Goal: Complete application form

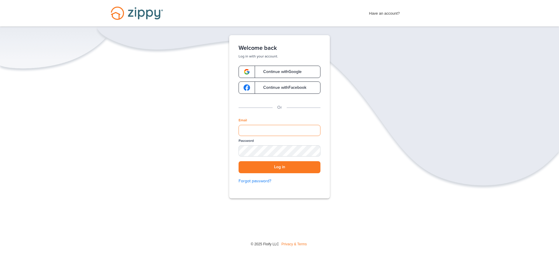
click at [279, 129] on input "Email" at bounding box center [280, 130] width 82 height 11
type input "**********"
click at [314, 150] on div "SHOW" at bounding box center [313, 152] width 13 height 6
click at [314, 150] on div "HIDE" at bounding box center [313, 152] width 13 height 6
click at [292, 169] on button "Log in" at bounding box center [280, 167] width 82 height 12
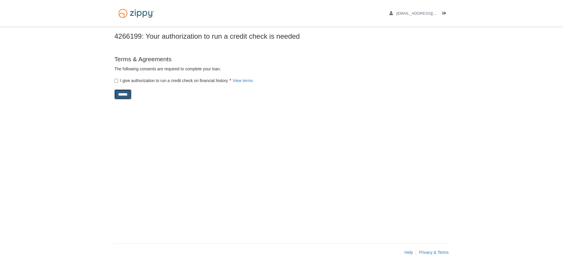
click at [126, 94] on input "******" at bounding box center [122, 95] width 17 height 10
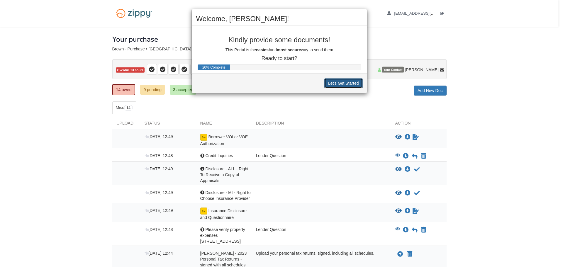
click at [341, 83] on button "Let's Get Started" at bounding box center [344, 83] width 38 height 10
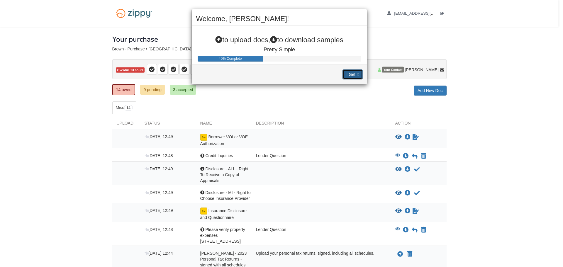
click at [355, 73] on button "I Get It" at bounding box center [353, 75] width 20 height 10
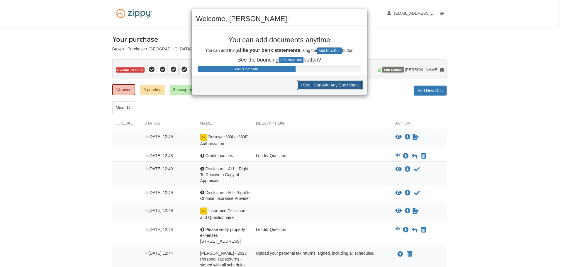
click at [340, 86] on button "I See I Can Add Any Doc I Want" at bounding box center [330, 85] width 66 height 10
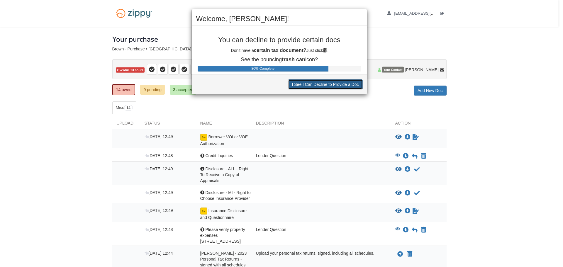
click at [341, 85] on button "I See I Can Decline to Provide a Doc" at bounding box center [325, 85] width 75 height 10
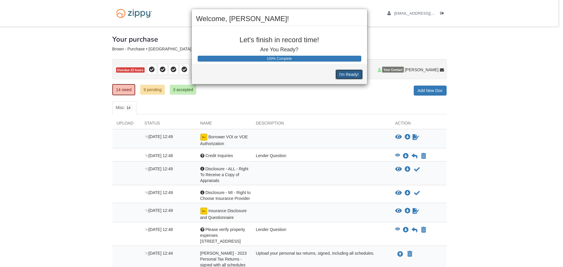
click at [352, 75] on button "I'm Ready!" at bounding box center [349, 75] width 27 height 10
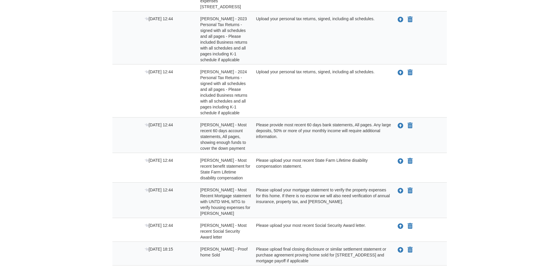
scroll to position [264, 0]
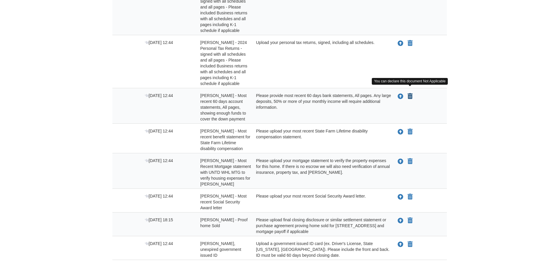
click at [408, 94] on icon "Declare Tonya Brown - Most recent 60 days account statements, All pages, showin…" at bounding box center [410, 97] width 5 height 6
type input "**********"
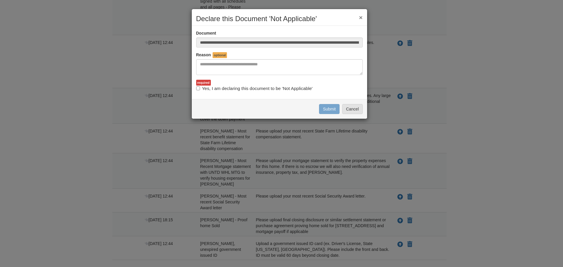
click at [223, 55] on span "optional" at bounding box center [220, 55] width 14 height 6
click at [362, 18] on button "×" at bounding box center [361, 17] width 4 height 6
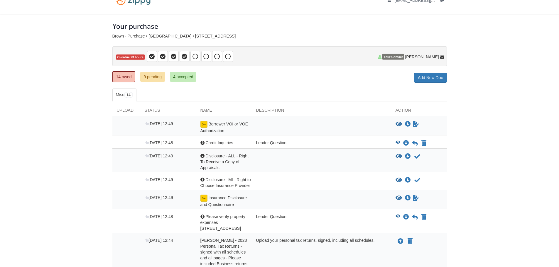
scroll to position [0, 0]
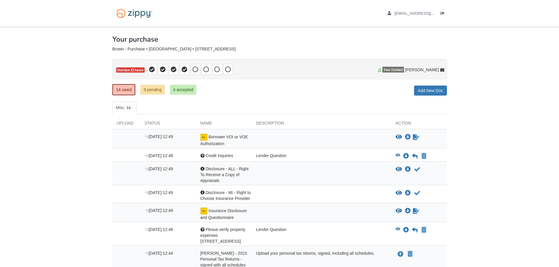
click at [433, 190] on div "View document View document Download doc Download doc Acknowledge receipt of do…" at bounding box center [421, 193] width 51 height 7
click at [205, 138] on img at bounding box center [203, 137] width 7 height 7
click at [220, 139] on div "Borrower VOI or VOE Authorization" at bounding box center [224, 140] width 56 height 13
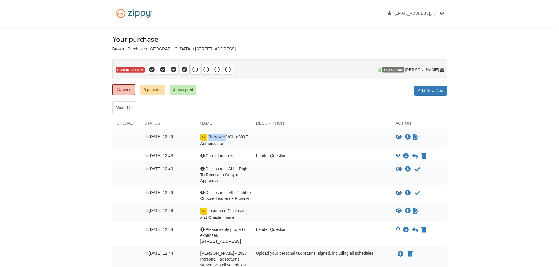
click at [220, 139] on div "Borrower VOI or VOE Authorization" at bounding box center [224, 140] width 56 height 13
click at [414, 136] on icon "Sign Form" at bounding box center [416, 137] width 6 height 6
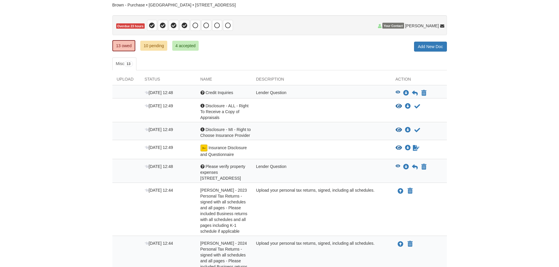
scroll to position [59, 0]
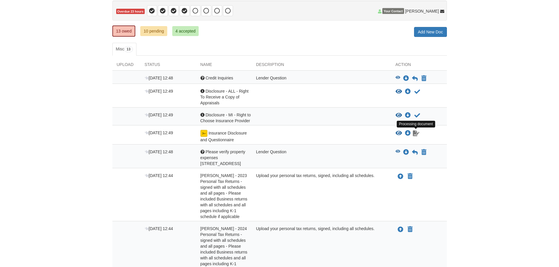
click at [416, 135] on icon "Waiting for your co-borrower to e-sign" at bounding box center [416, 134] width 6 height 6
click at [399, 151] on icon "View Please verify property expenses 3451 Brenthill Dr" at bounding box center [398, 152] width 5 height 4
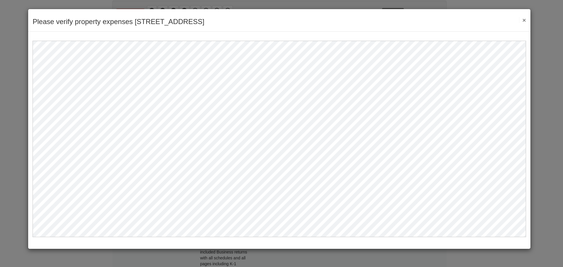
click at [526, 20] on div "Please verify property expenses [STREET_ADDRESS] Save Cancel Previous Document …" at bounding box center [279, 20] width 503 height 23
click at [526, 21] on button "×" at bounding box center [522, 20] width 7 height 6
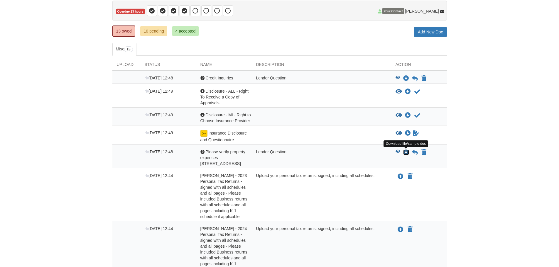
click at [405, 151] on icon "Download Please verify property expenses 3451 Brenthill Dr" at bounding box center [406, 153] width 6 height 6
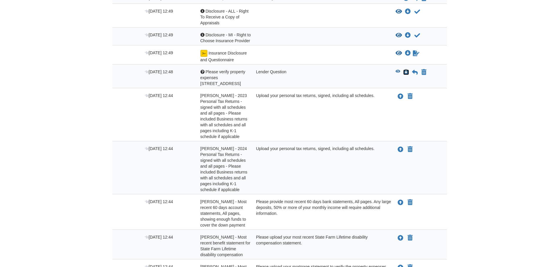
scroll to position [147, 0]
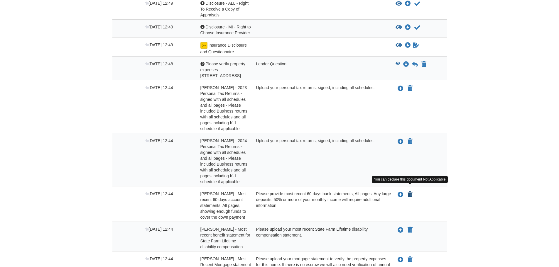
click at [411, 192] on icon "Declare Tonya Brown - Most recent 60 days account statements, All pages, showin…" at bounding box center [410, 195] width 5 height 6
type input "**********"
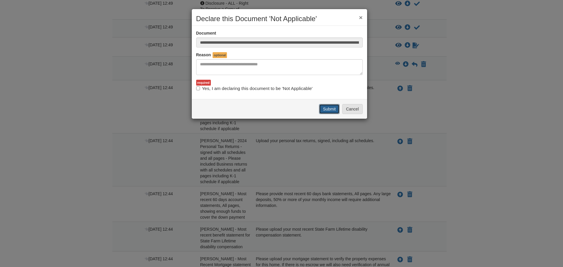
click at [330, 108] on button "Submit" at bounding box center [329, 109] width 21 height 10
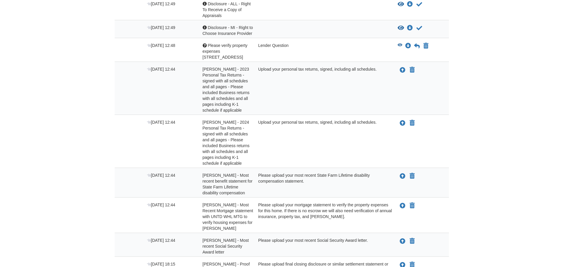
scroll to position [147, 0]
click at [400, 173] on icon "Upload Tonya Brown - Most recent benefit statement for State Farm Lifetime disa…" at bounding box center [401, 176] width 6 height 6
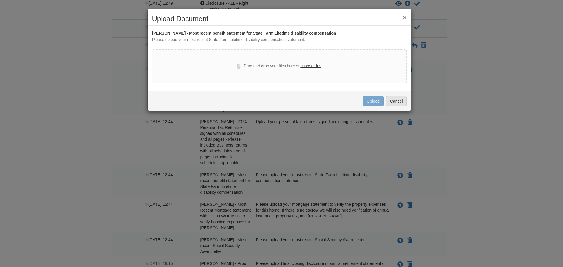
click at [311, 67] on label "browse files" at bounding box center [310, 66] width 21 height 6
click at [0, 0] on input "browse files" at bounding box center [0, 0] width 0 height 0
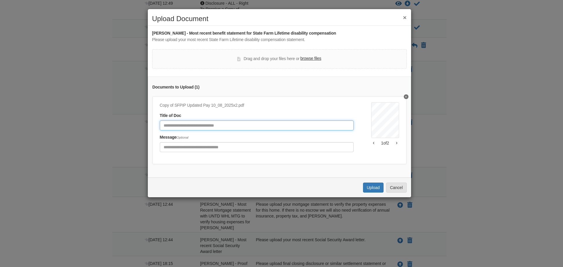
click at [272, 127] on input "Document Title" at bounding box center [257, 126] width 194 height 10
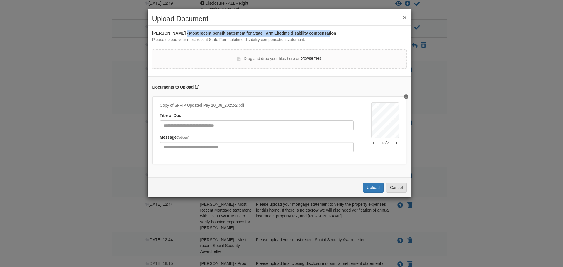
drag, startPoint x: 180, startPoint y: 34, endPoint x: 326, endPoint y: 36, distance: 145.6
click at [326, 36] on div "[PERSON_NAME] - Most recent benefit statement for State Farm Lifetime disabilit…" at bounding box center [279, 33] width 255 height 6
drag, startPoint x: 244, startPoint y: 33, endPoint x: 332, endPoint y: 36, distance: 87.5
click at [332, 36] on div "Tonya Brown - Most recent benefit statement for State Farm Lifetime disability …" at bounding box center [279, 33] width 255 height 6
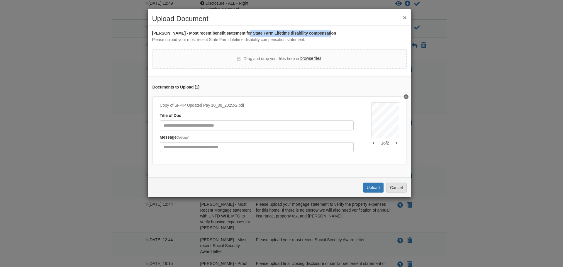
copy div "State Farm Lifetime disability compensation"
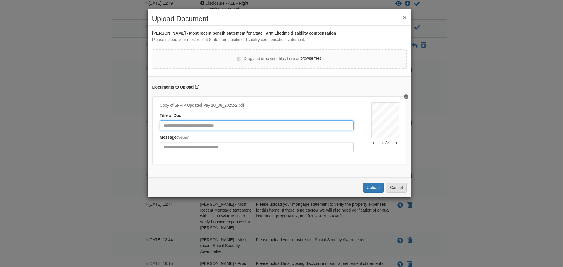
paste input "**********"
type input "**********"
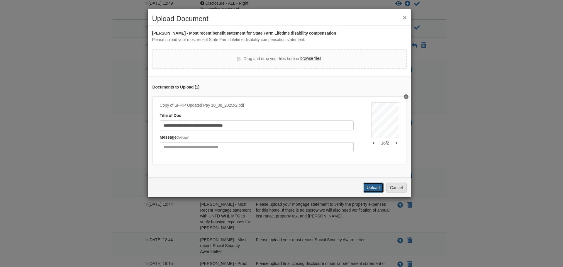
click at [371, 193] on button "Upload" at bounding box center [373, 188] width 21 height 10
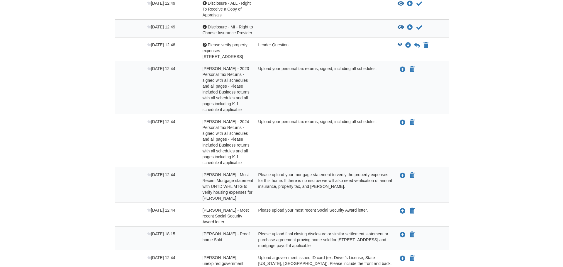
scroll to position [147, 0]
click at [401, 173] on icon "Upload Tonya Brown - Most Recent Mortgage statement with UNTD WHL MTG to verify…" at bounding box center [401, 176] width 6 height 6
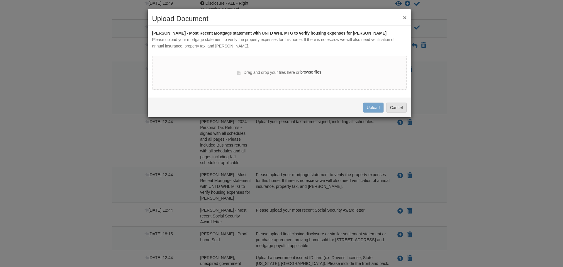
click at [315, 73] on label "browse files" at bounding box center [310, 72] width 21 height 6
click at [0, 0] on input "browse files" at bounding box center [0, 0] width 0 height 0
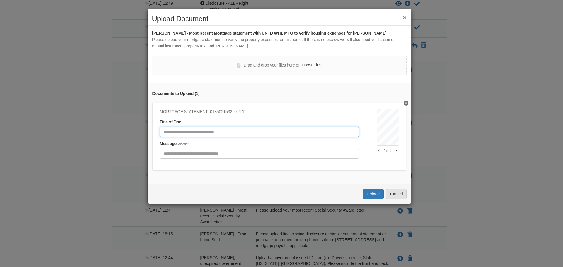
click at [270, 133] on input "Document Title" at bounding box center [259, 132] width 199 height 10
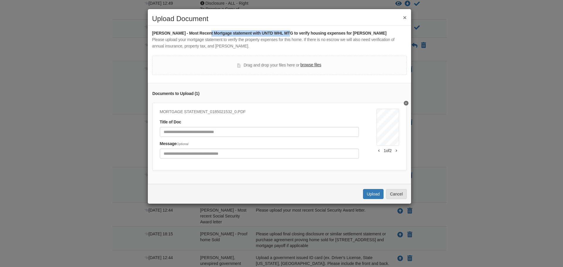
drag, startPoint x: 205, startPoint y: 33, endPoint x: 286, endPoint y: 33, distance: 80.7
click at [286, 33] on div "Tonya Brown - Most Recent Mortgage statement with UNTD WHL MTG to verify housin…" at bounding box center [279, 33] width 255 height 6
copy div "Mortgage statement with UNTD WHL MTG"
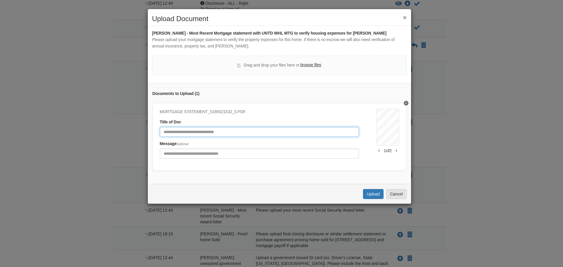
paste input "**********"
type input "**********"
click at [372, 199] on button "Upload" at bounding box center [373, 194] width 21 height 10
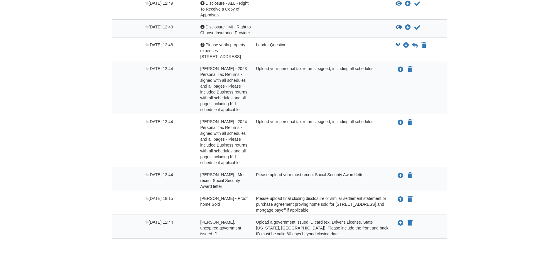
scroll to position [147, 0]
click at [411, 197] on icon "Declare Tonya Brown - Proof home Sold not applicable" at bounding box center [410, 200] width 5 height 6
type input "**********"
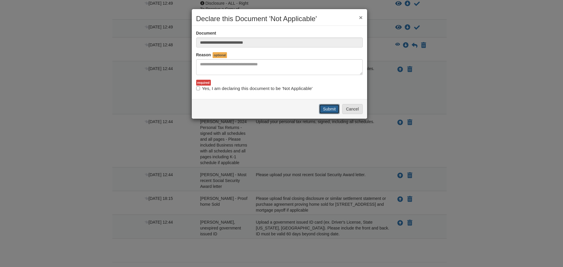
click at [333, 109] on button "Submit" at bounding box center [329, 109] width 21 height 10
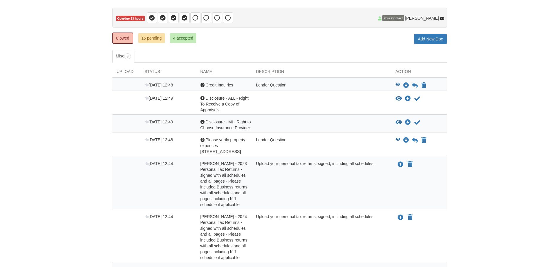
scroll to position [59, 0]
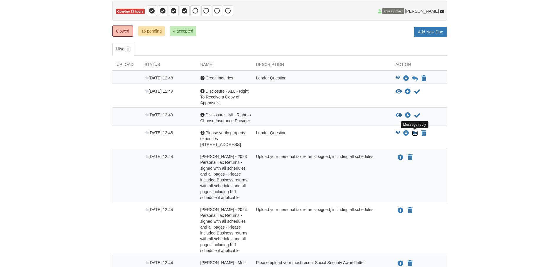
click at [412, 133] on icon at bounding box center [415, 134] width 6 height 6
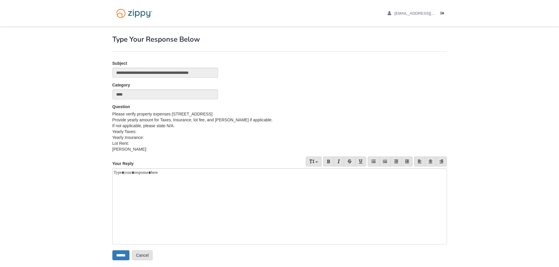
scroll to position [29, 0]
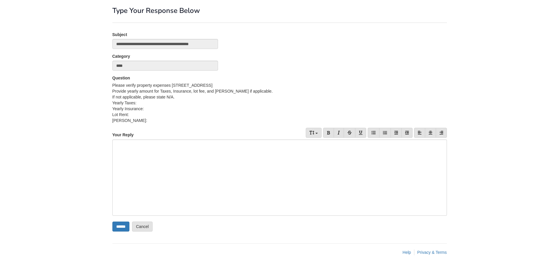
click at [232, 149] on div at bounding box center [279, 178] width 335 height 76
drag, startPoint x: 120, startPoint y: 144, endPoint x: 107, endPoint y: 144, distance: 12.6
click at [107, 144] on body "tonyabr@umich.edu Logout ×" at bounding box center [279, 119] width 559 height 296
click at [203, 142] on div "**********" at bounding box center [279, 178] width 335 height 76
drag, startPoint x: 176, startPoint y: 147, endPoint x: 159, endPoint y: 147, distance: 16.7
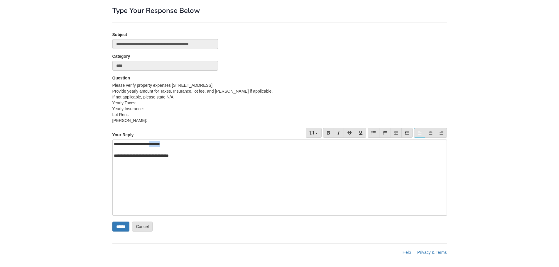
click at [159, 147] on div "**********" at bounding box center [279, 178] width 335 height 76
click at [195, 169] on div "**********" at bounding box center [277, 168] width 327 height 6
click at [127, 228] on input "******" at bounding box center [120, 227] width 17 height 10
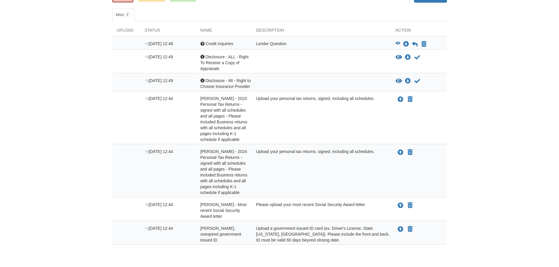
scroll to position [53, 0]
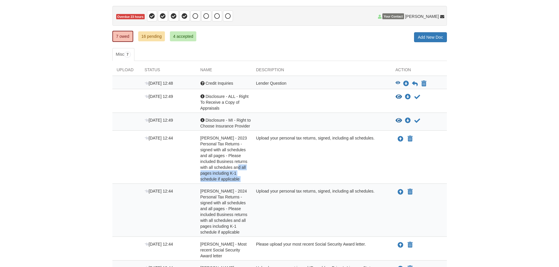
drag, startPoint x: 246, startPoint y: 168, endPoint x: 242, endPoint y: 168, distance: 3.2
click at [242, 168] on div "[DATE] 12:44 [PERSON_NAME] - 2023 Personal Tax Returns - signed with all schedu…" at bounding box center [279, 158] width 335 height 47
click at [335, 166] on div "Upload your personal tax returns, signed, including all schedules." at bounding box center [321, 158] width 139 height 47
